Goal: Navigation & Orientation: Find specific page/section

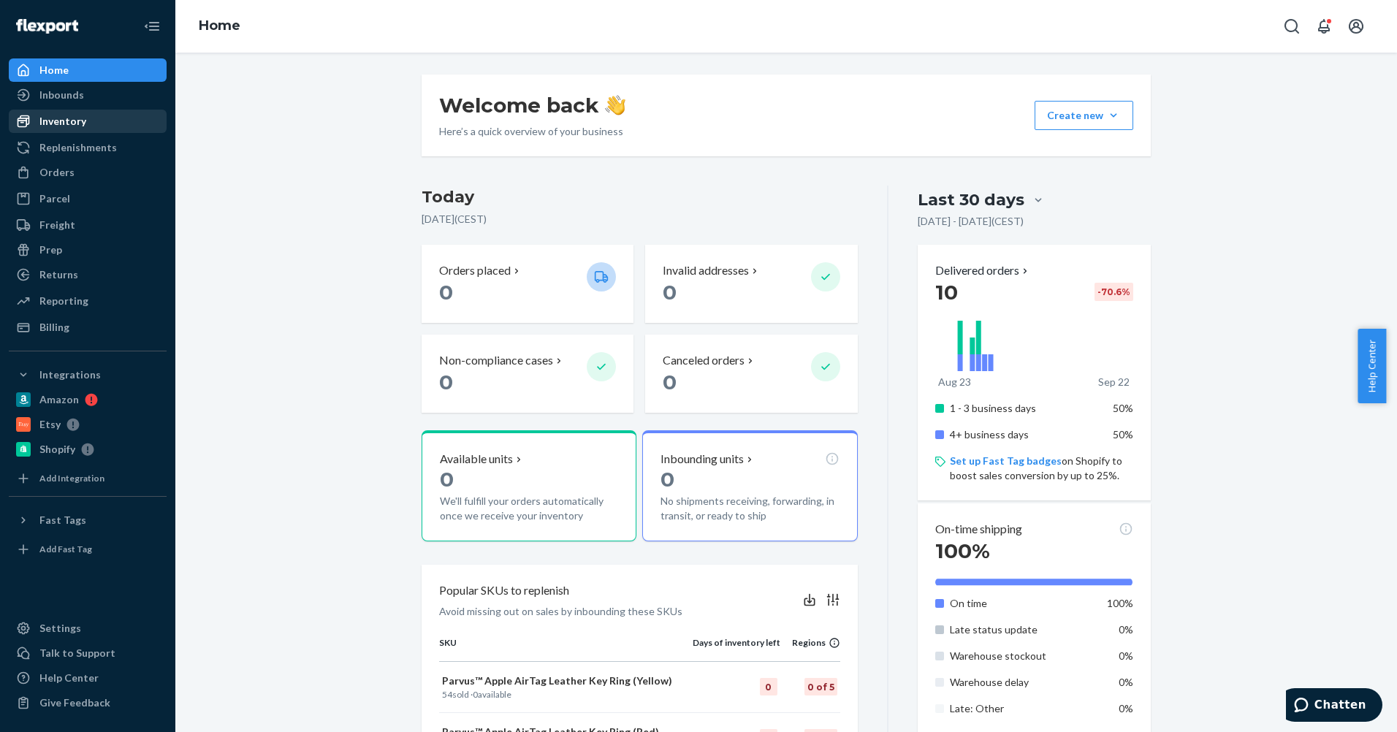
click at [83, 122] on div "Inventory" at bounding box center [62, 121] width 47 height 15
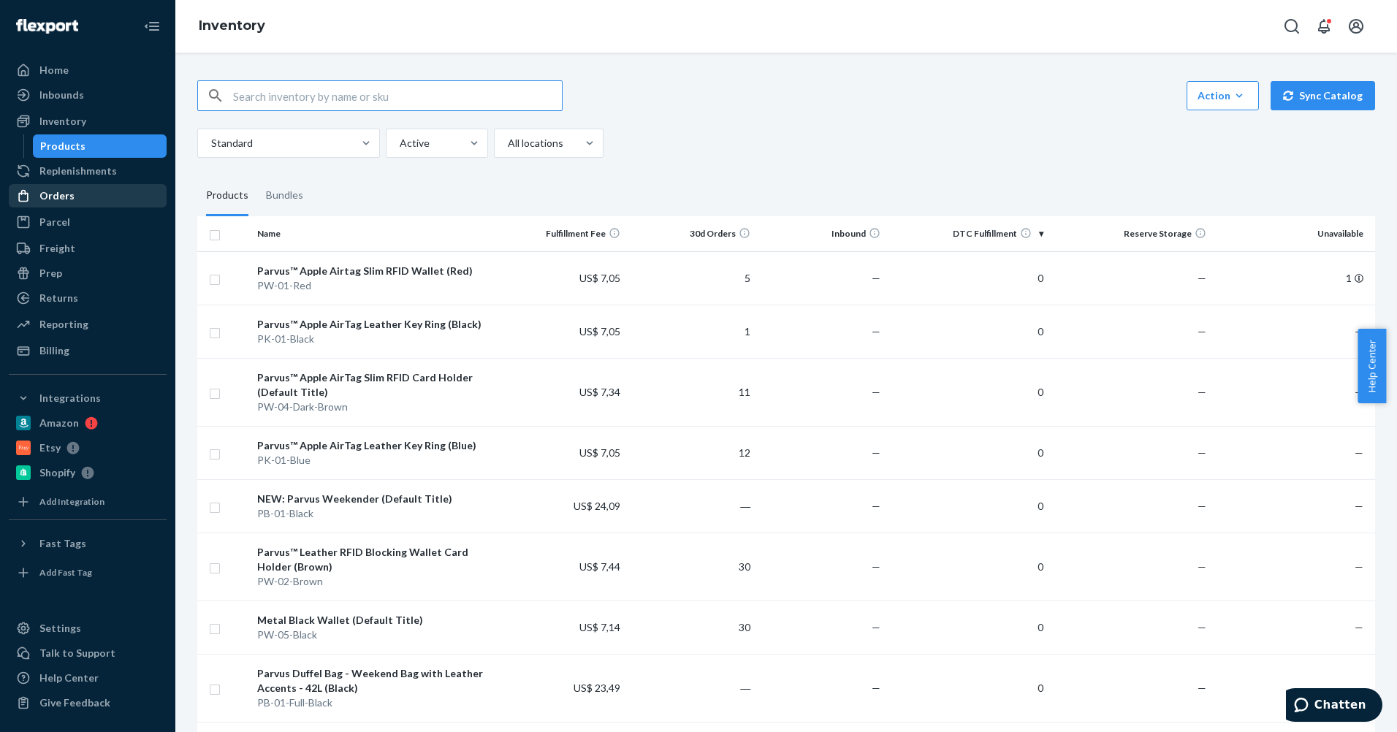
click at [77, 201] on div "Orders" at bounding box center [87, 196] width 155 height 20
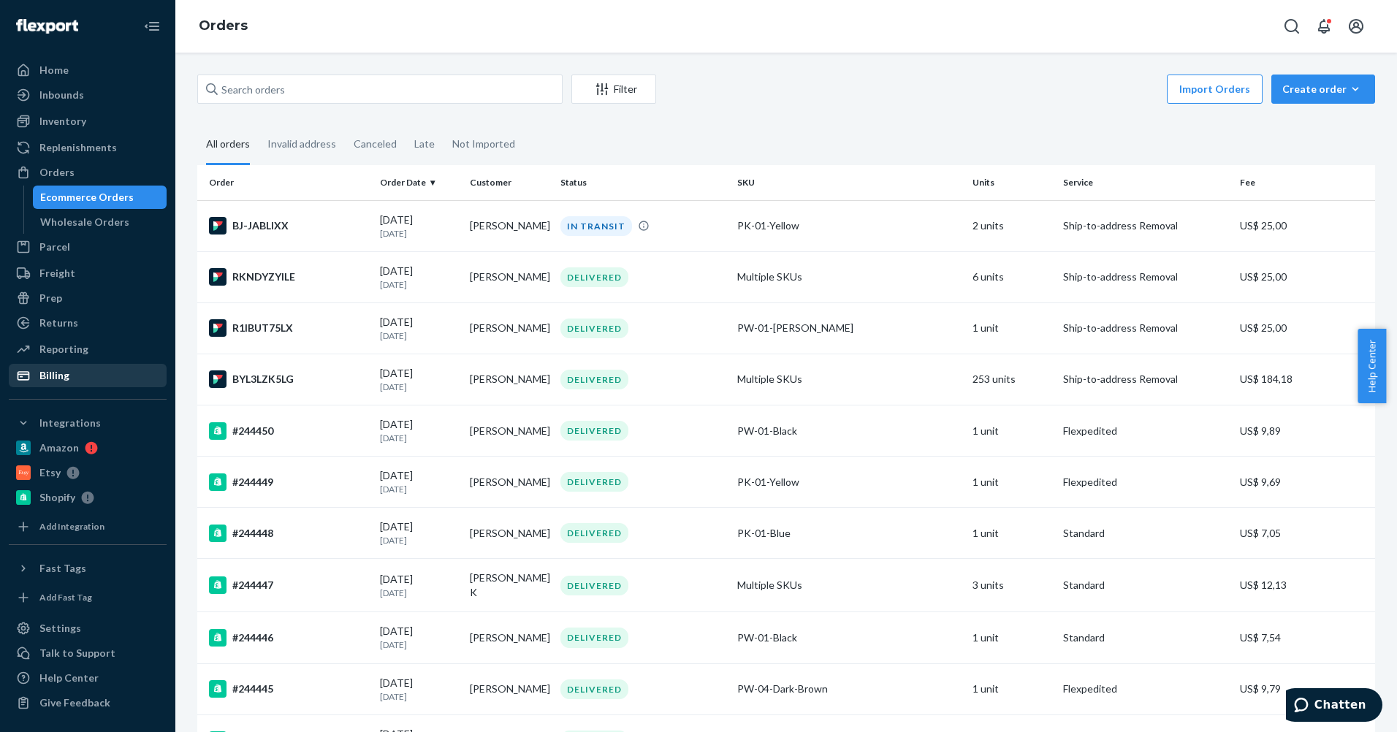
click at [75, 380] on div "Billing" at bounding box center [87, 375] width 155 height 20
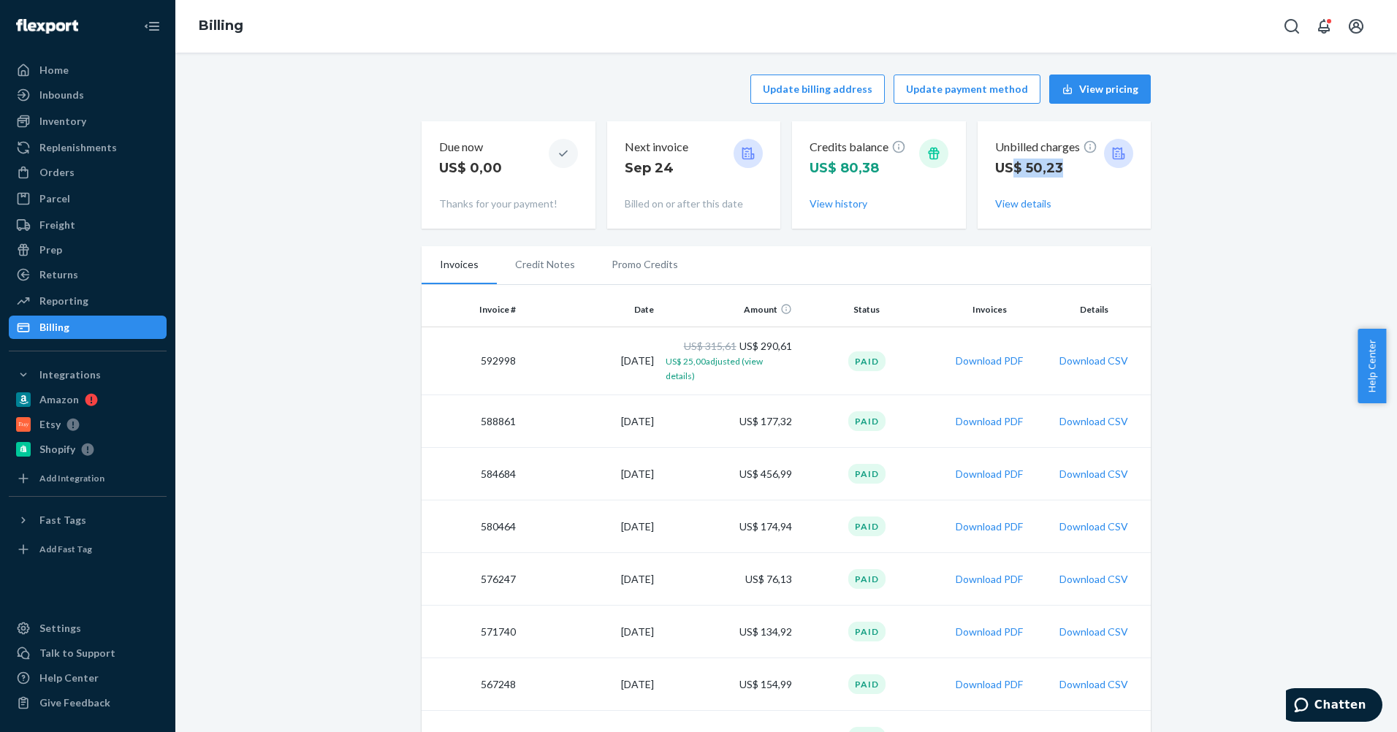
drag, startPoint x: 1010, startPoint y: 169, endPoint x: 1069, endPoint y: 169, distance: 59.9
click at [1069, 169] on p "US$ 50,23" at bounding box center [1046, 168] width 102 height 19
drag, startPoint x: 1069, startPoint y: 169, endPoint x: 1050, endPoint y: 177, distance: 20.3
click at [1050, 177] on p "US$ 50,23" at bounding box center [1046, 168] width 102 height 19
